Goal: Navigation & Orientation: Find specific page/section

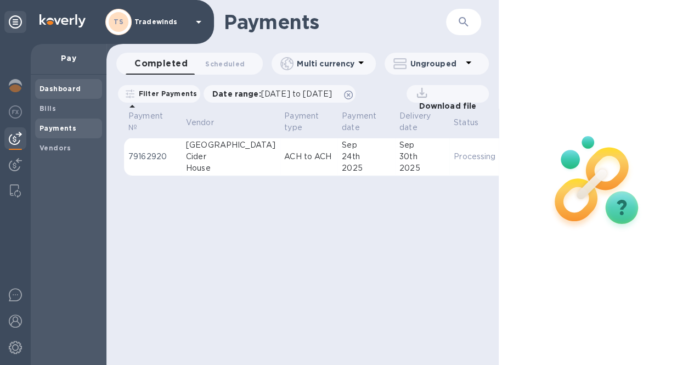
click at [74, 87] on b "Dashboard" at bounding box center [61, 88] width 42 height 8
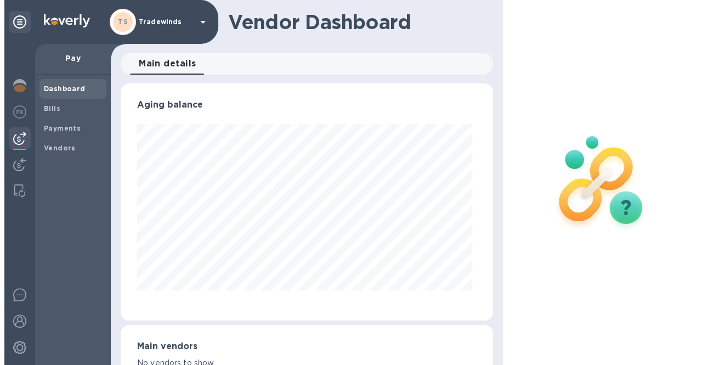
scroll to position [237, 368]
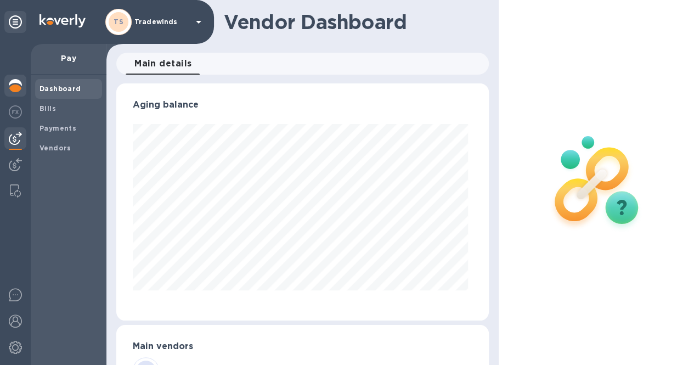
click at [19, 86] on img at bounding box center [15, 85] width 13 height 13
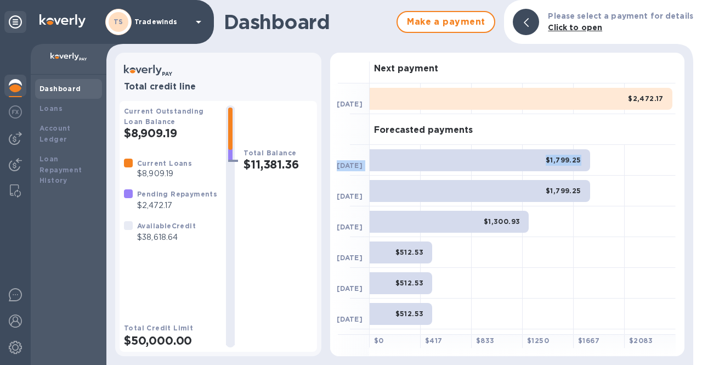
drag, startPoint x: 685, startPoint y: 117, endPoint x: 680, endPoint y: 168, distance: 51.2
click at [680, 168] on div "Next payment [DATE] $2,472.17 Forecasted payments [DATE] $1,799.25 [DATE] $1,79…" at bounding box center [507, 204] width 363 height 312
click at [12, 111] on img at bounding box center [15, 111] width 13 height 13
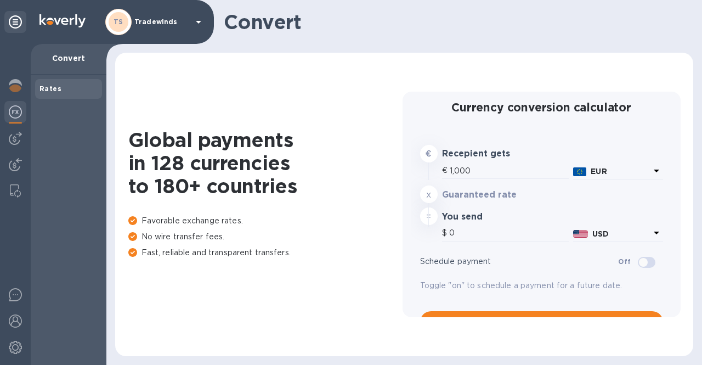
type input "1,185.08"
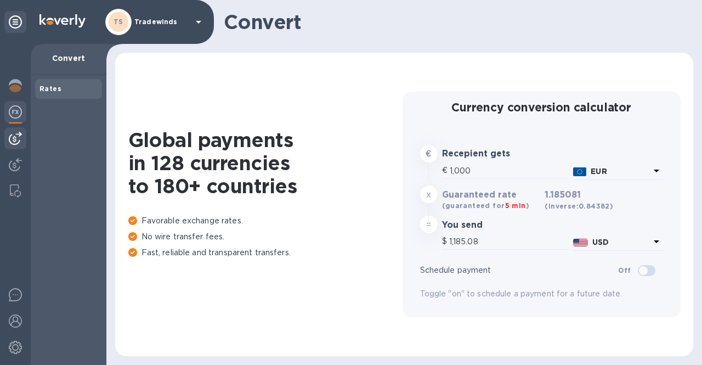
click at [21, 133] on img at bounding box center [15, 138] width 13 height 13
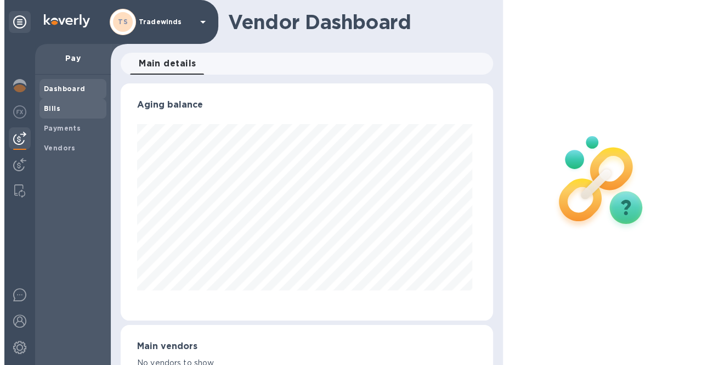
scroll to position [237, 368]
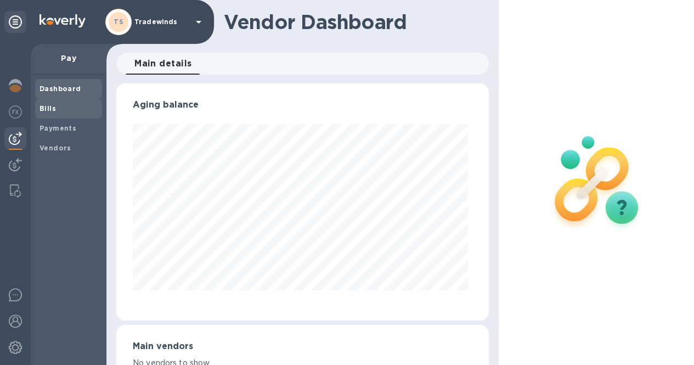
click at [60, 110] on span "Bills" at bounding box center [69, 108] width 58 height 11
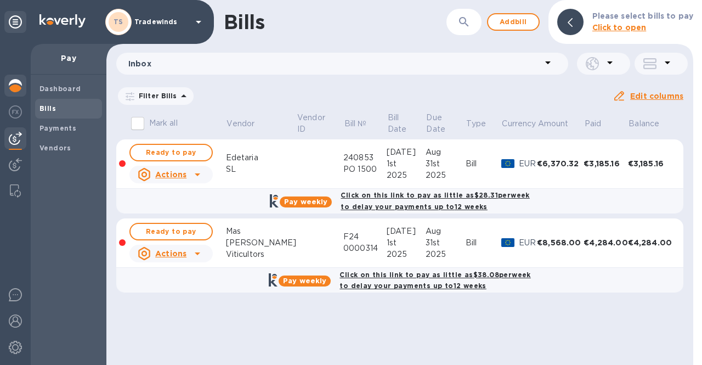
click at [22, 86] on div at bounding box center [15, 87] width 22 height 24
